Goal: Information Seeking & Learning: Learn about a topic

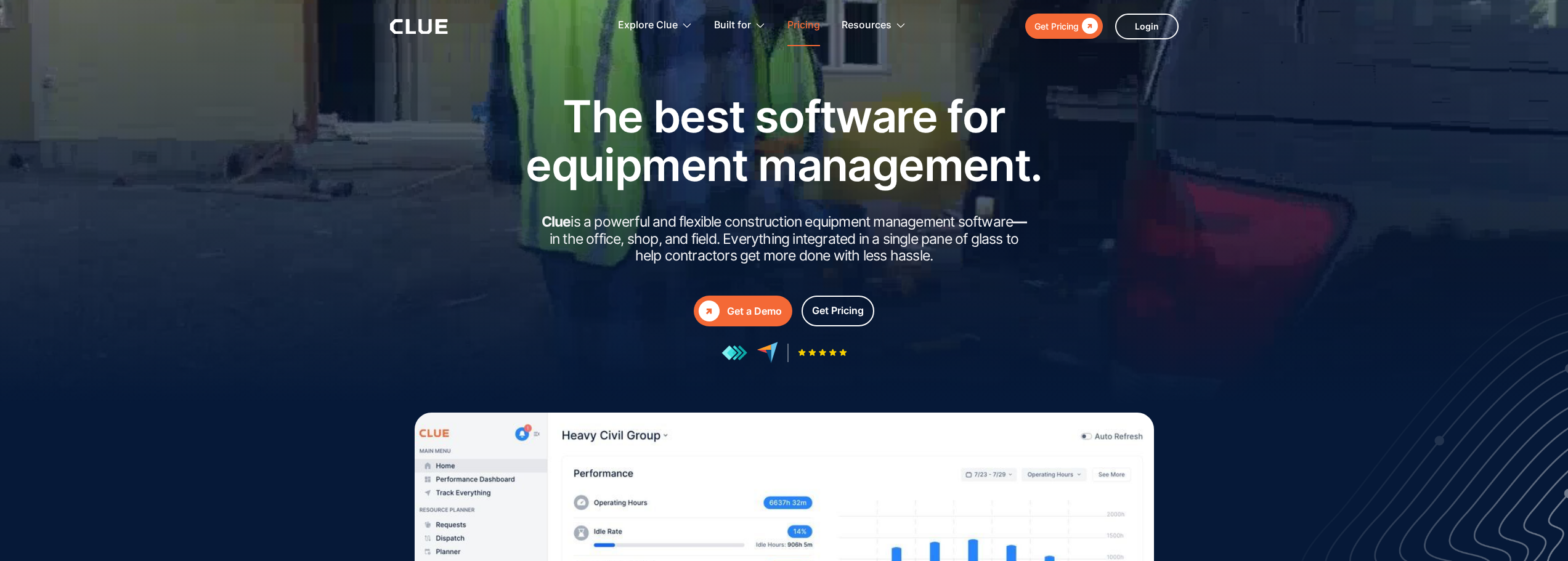
click at [798, 25] on link "Pricing" at bounding box center [804, 26] width 32 height 39
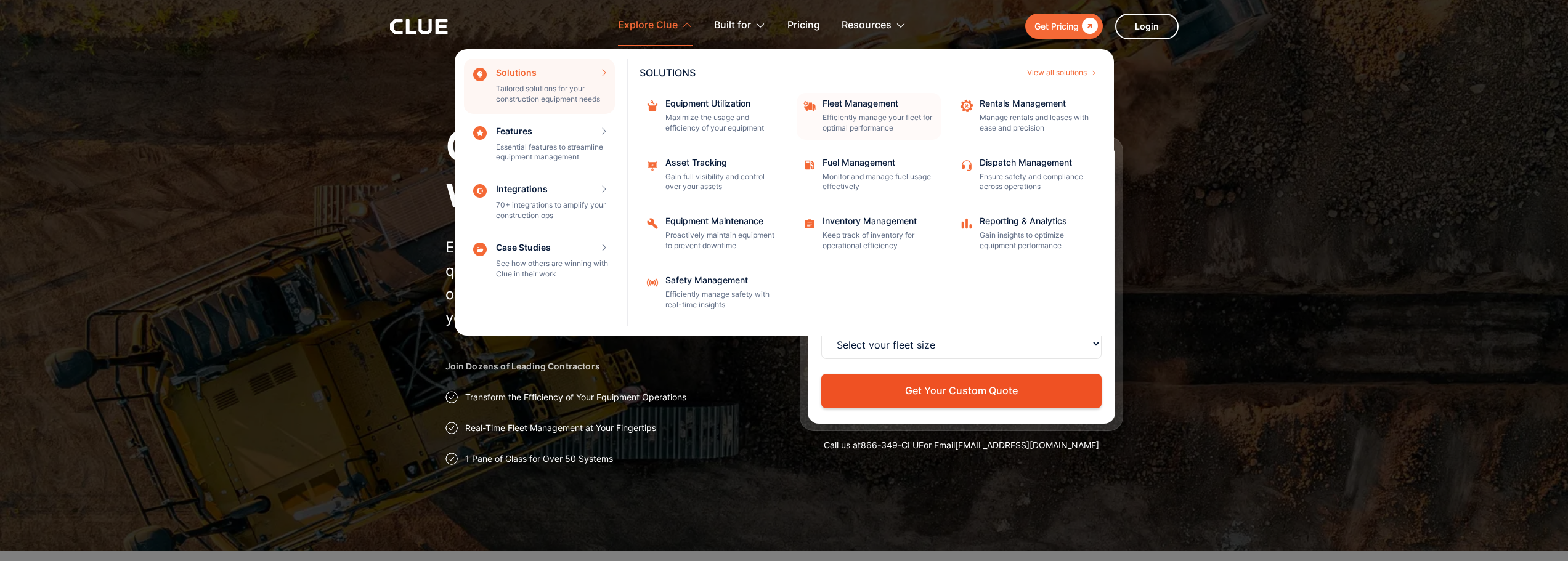
click at [880, 117] on p "Efficiently manage your fleet for optimal performance" at bounding box center [879, 123] width 111 height 21
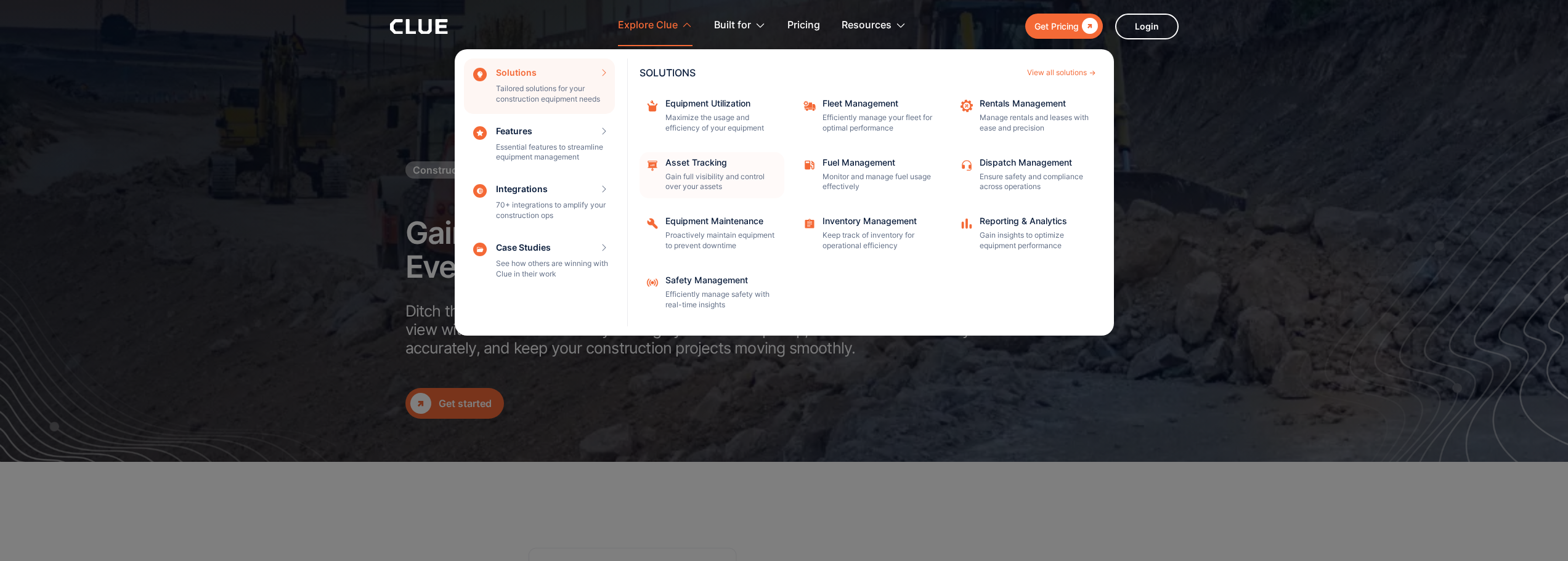
click at [701, 157] on link "Asset Tracking Gain full visibility and control over your assets" at bounding box center [712, 175] width 145 height 47
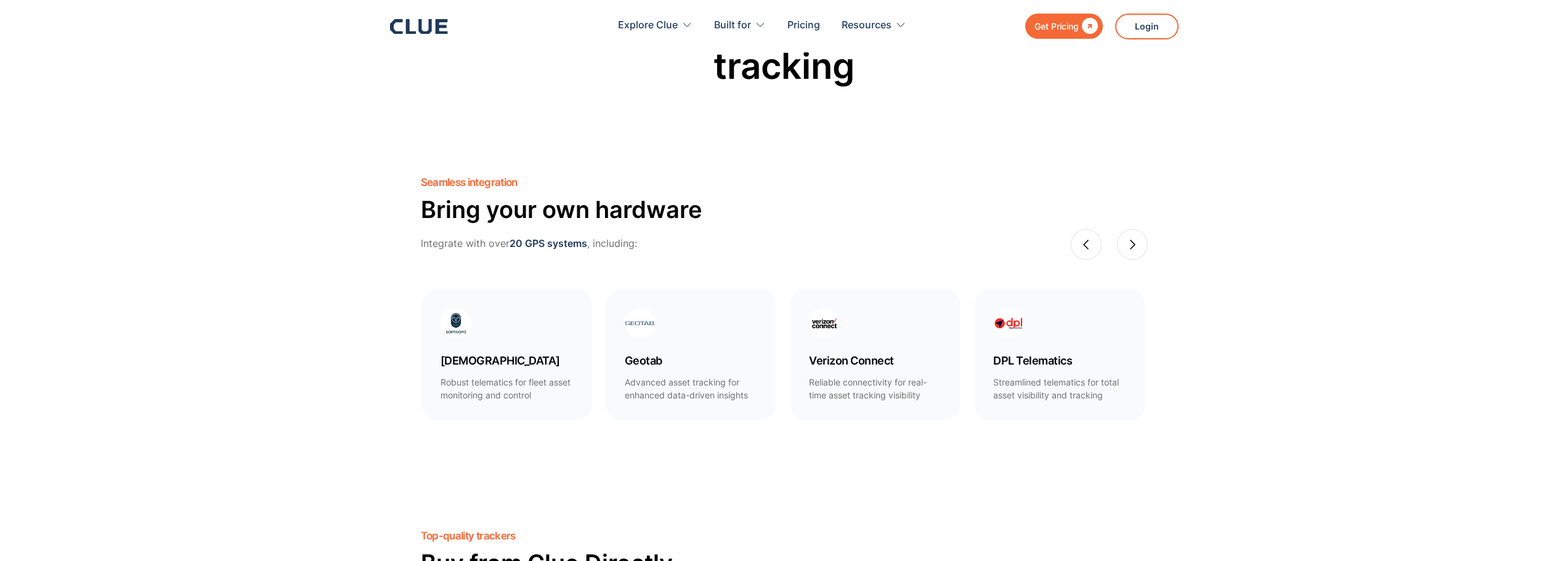
scroll to position [862, 0]
